Goal: Transaction & Acquisition: Purchase product/service

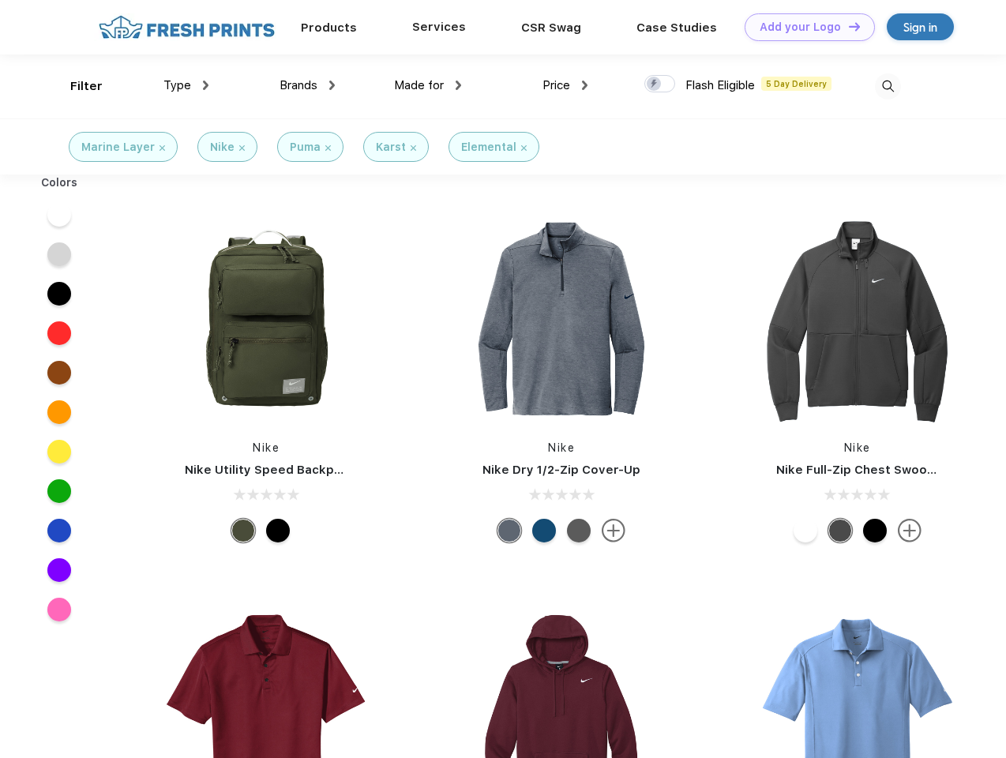
scroll to position [1, 0]
click at [804, 27] on link "Add your Logo Design Tool" at bounding box center [810, 27] width 130 height 28
click at [0, 0] on div "Design Tool" at bounding box center [0, 0] width 0 height 0
click at [847, 26] on link "Add your Logo Design Tool" at bounding box center [810, 27] width 130 height 28
click at [76, 86] on div "Filter" at bounding box center [86, 86] width 32 height 18
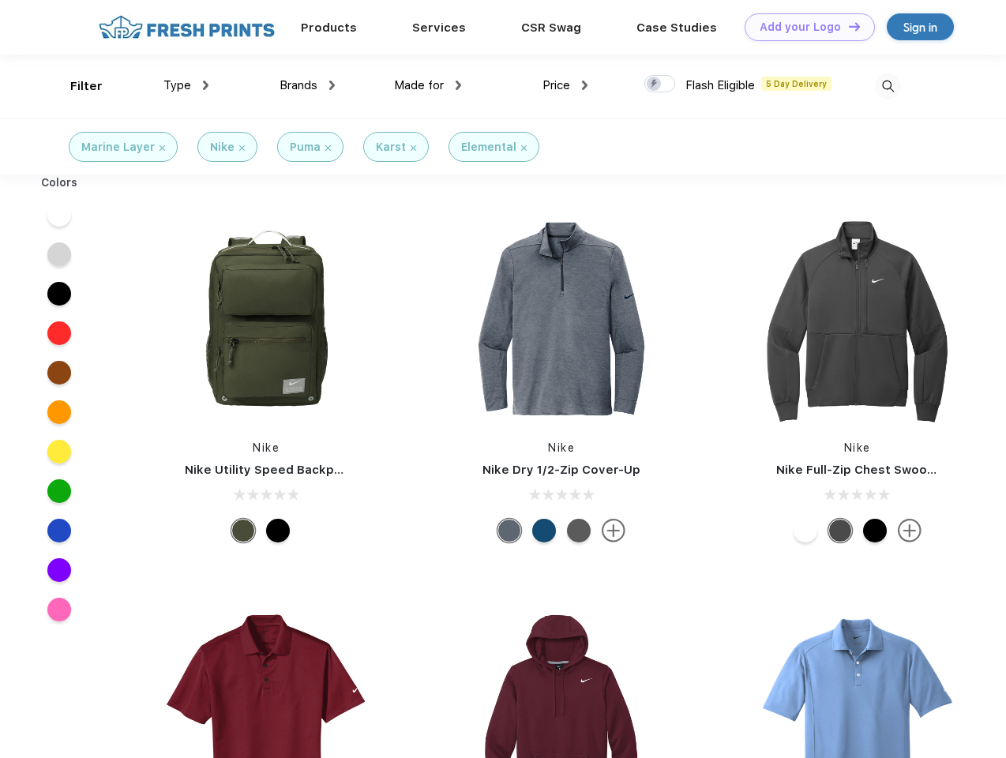
click at [186, 85] on span "Type" at bounding box center [177, 85] width 28 height 14
click at [307, 85] on span "Brands" at bounding box center [299, 85] width 38 height 14
click at [428, 85] on span "Made for" at bounding box center [419, 85] width 50 height 14
click at [565, 85] on span "Price" at bounding box center [556, 85] width 28 height 14
click at [660, 84] on div at bounding box center [659, 83] width 31 height 17
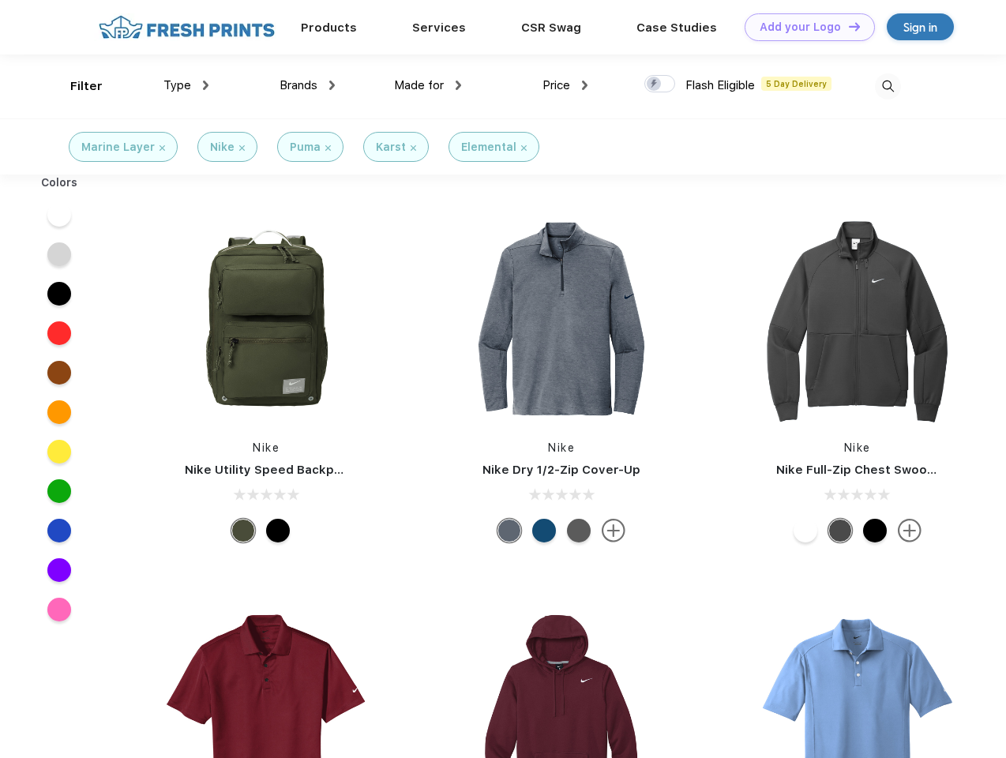
click at [655, 84] on input "checkbox" at bounding box center [649, 79] width 10 height 10
click at [888, 86] on img at bounding box center [888, 86] width 26 height 26
